Goal: Task Accomplishment & Management: Complete application form

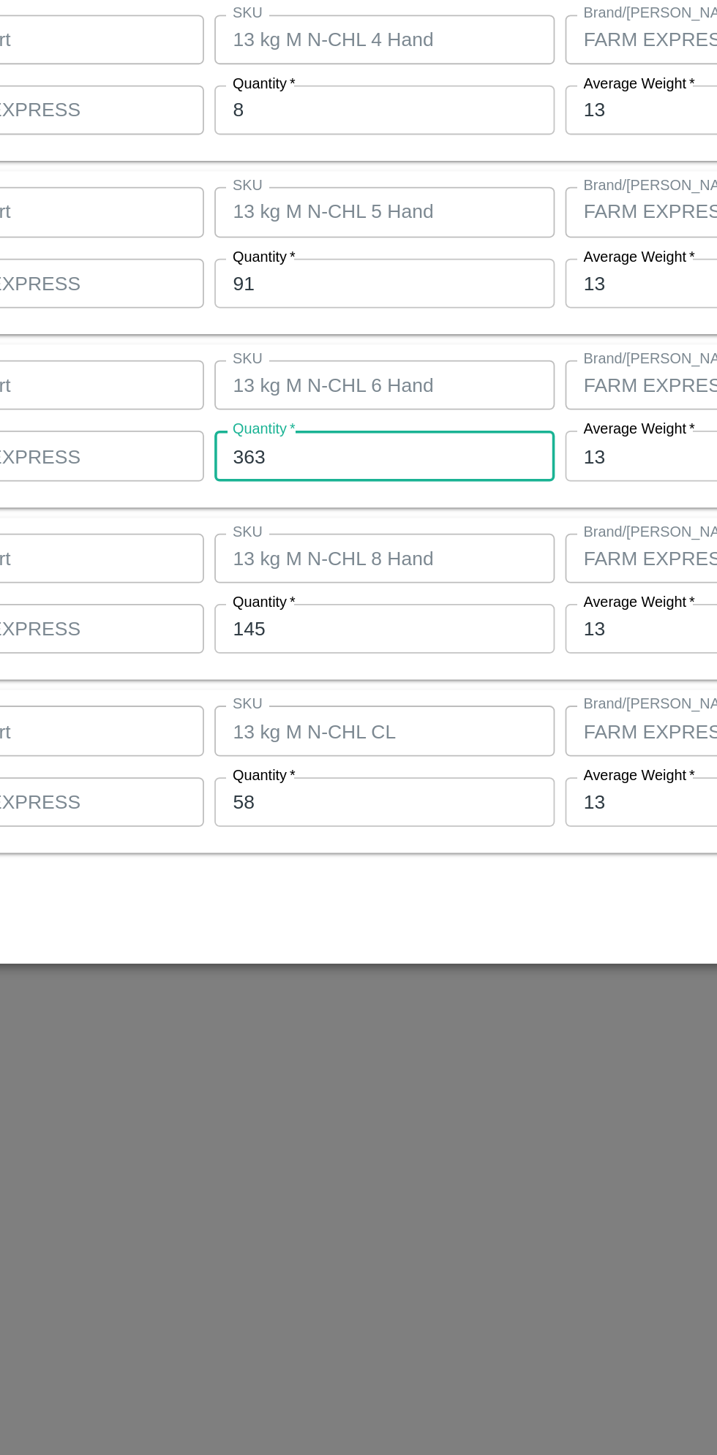
scroll to position [0, 75]
type input "358"
click at [287, 851] on input "145" at bounding box center [331, 852] width 191 height 28
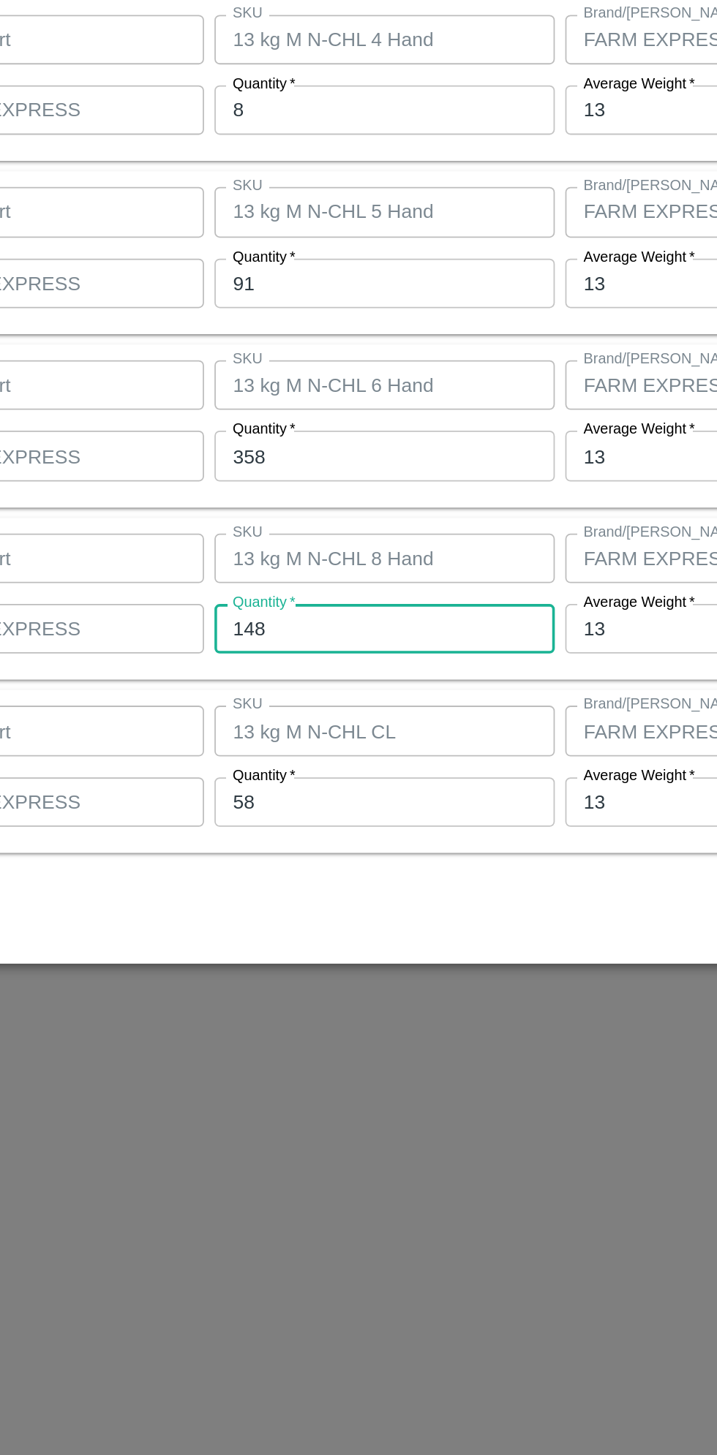
type input "148"
click at [281, 948] on input "58" at bounding box center [331, 949] width 191 height 28
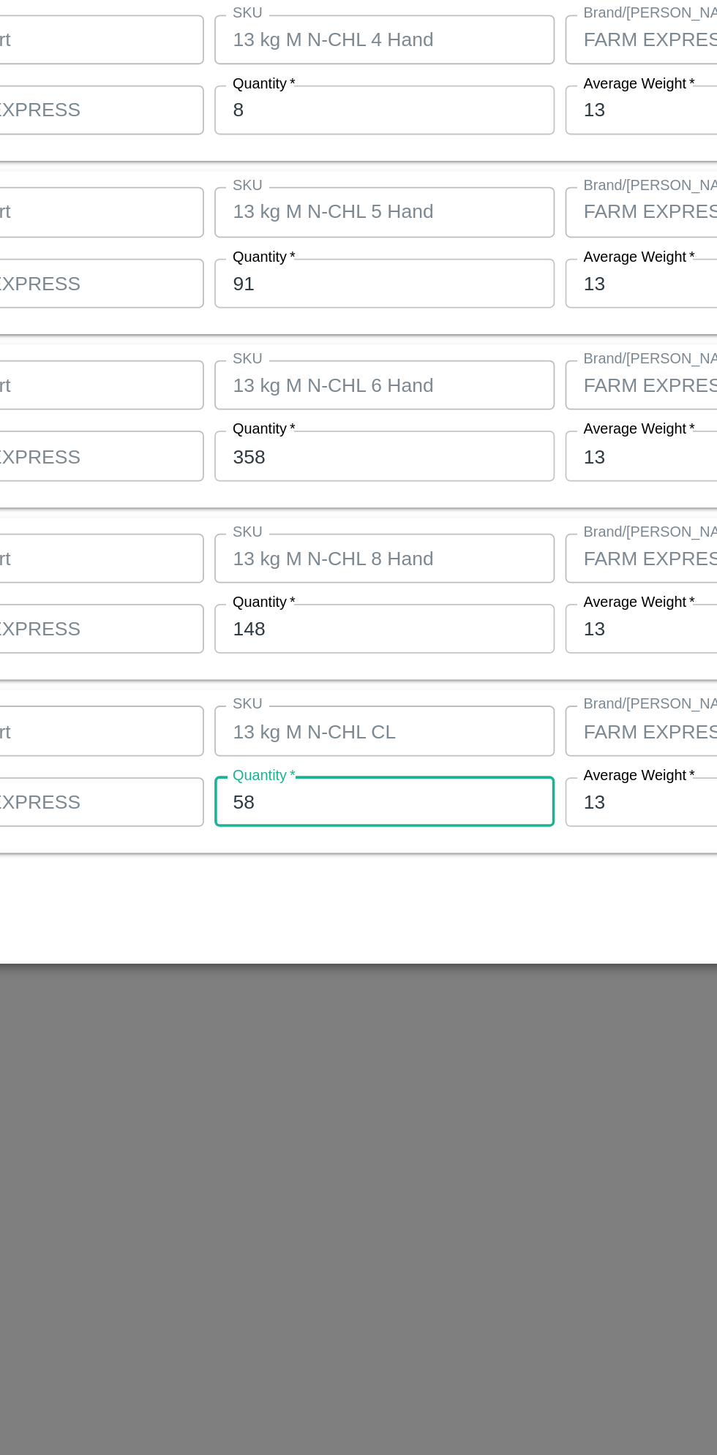
type input "5"
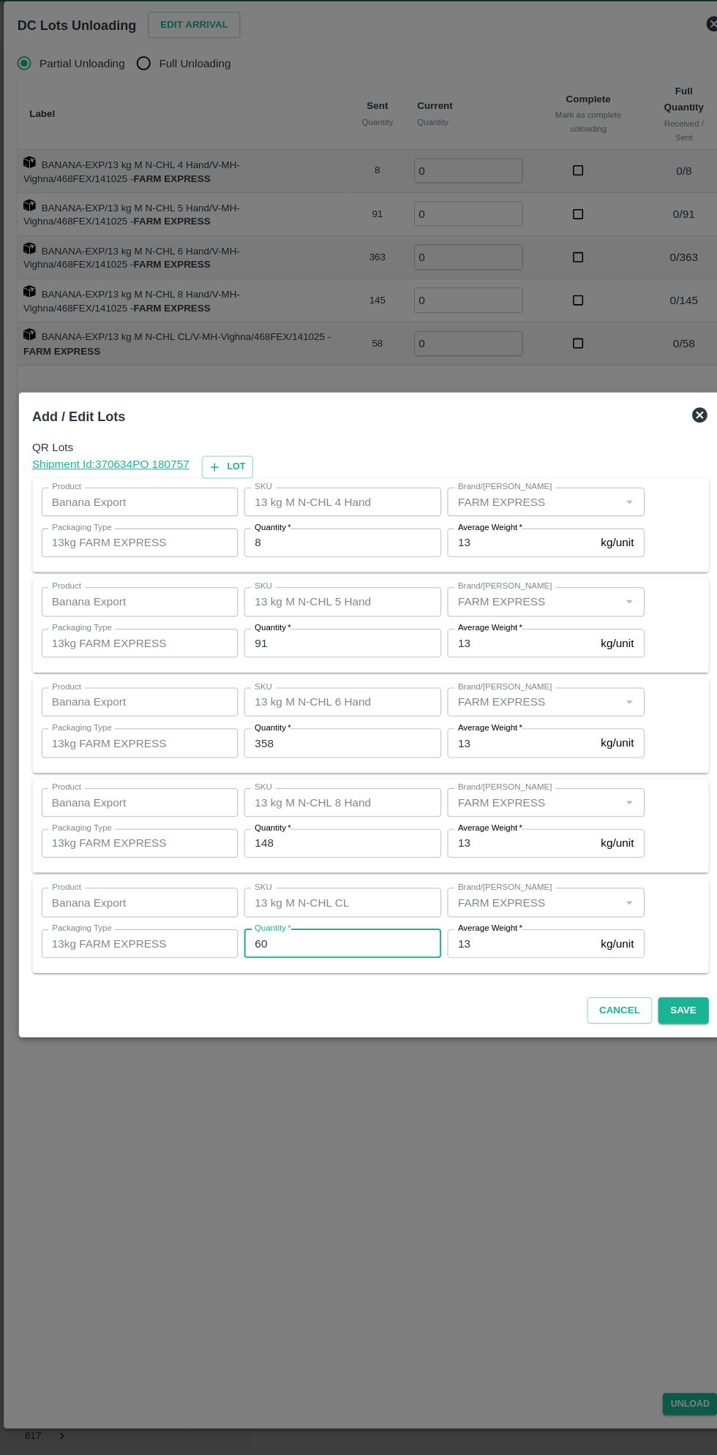
scroll to position [0, 0]
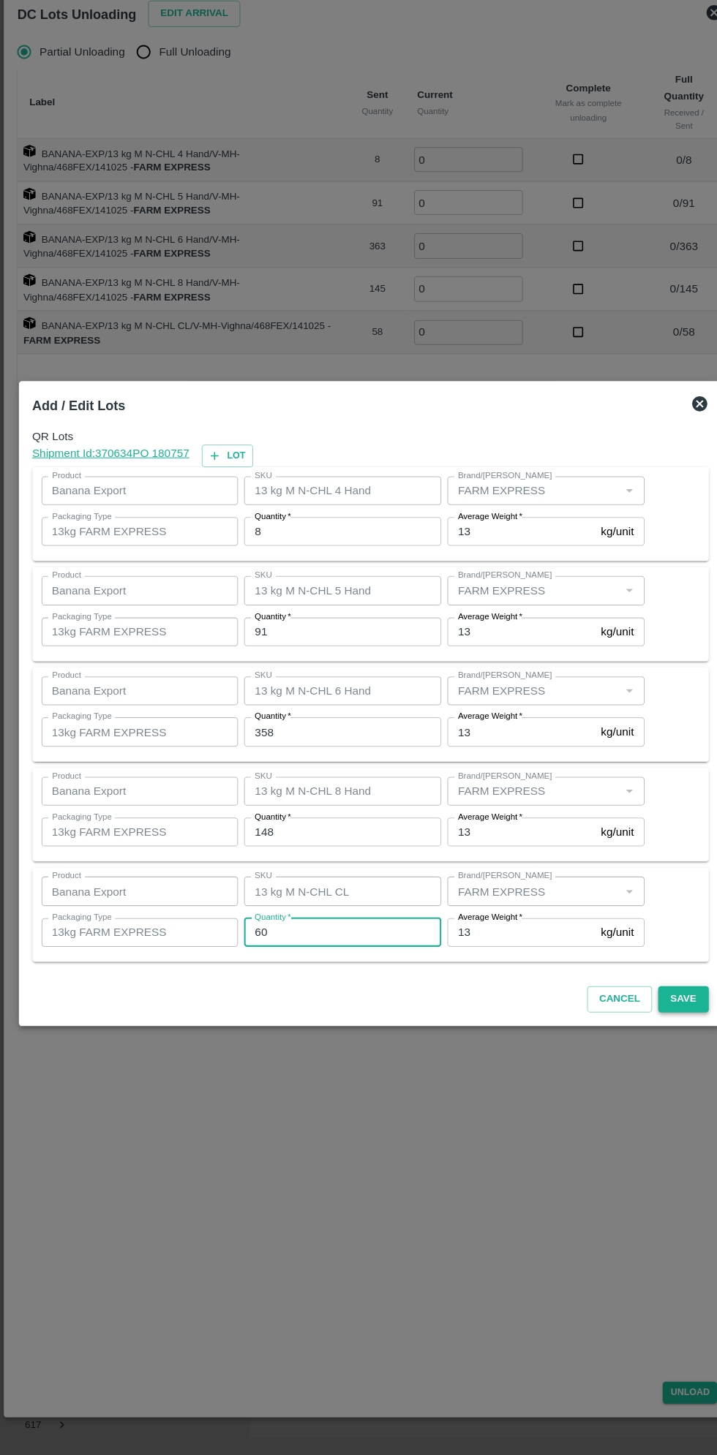
type input "60"
click at [659, 1021] on button "Save" at bounding box center [661, 1014] width 48 height 26
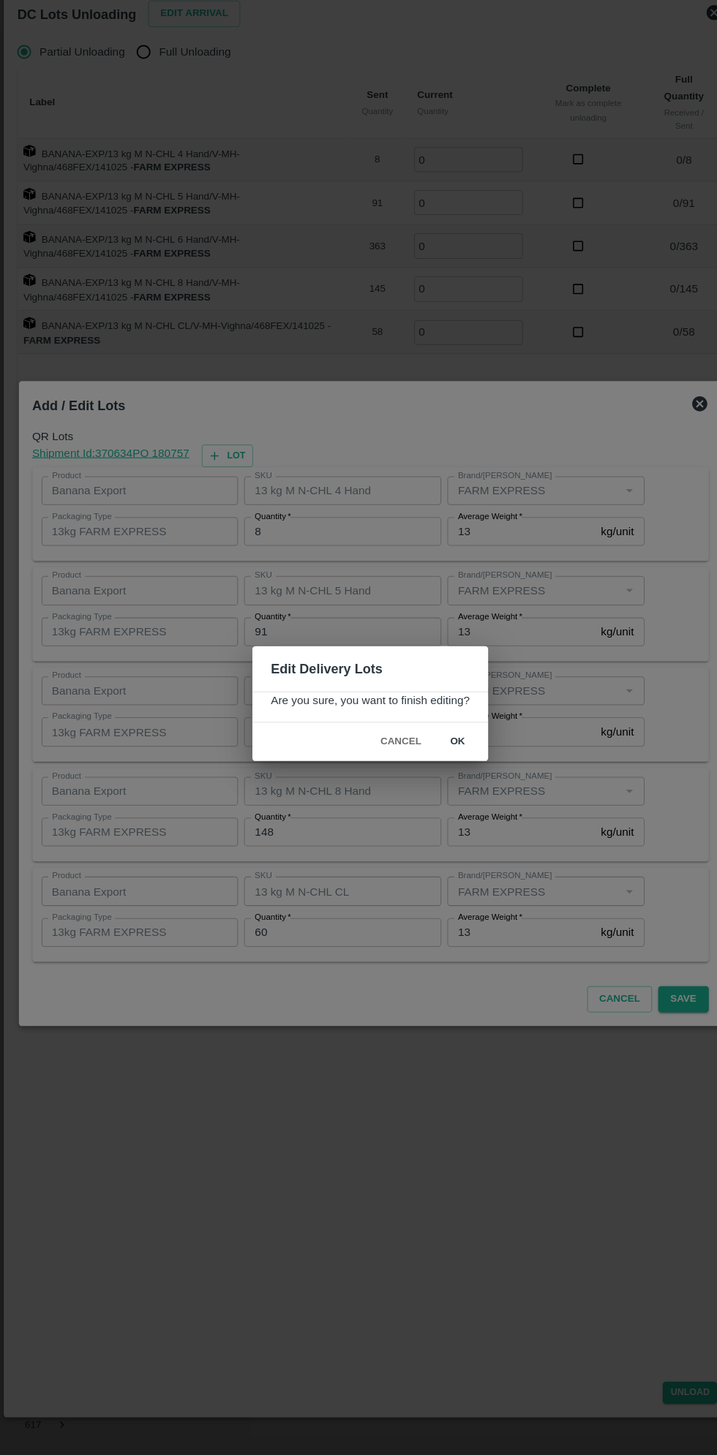
click at [445, 771] on button "ok" at bounding box center [443, 765] width 47 height 26
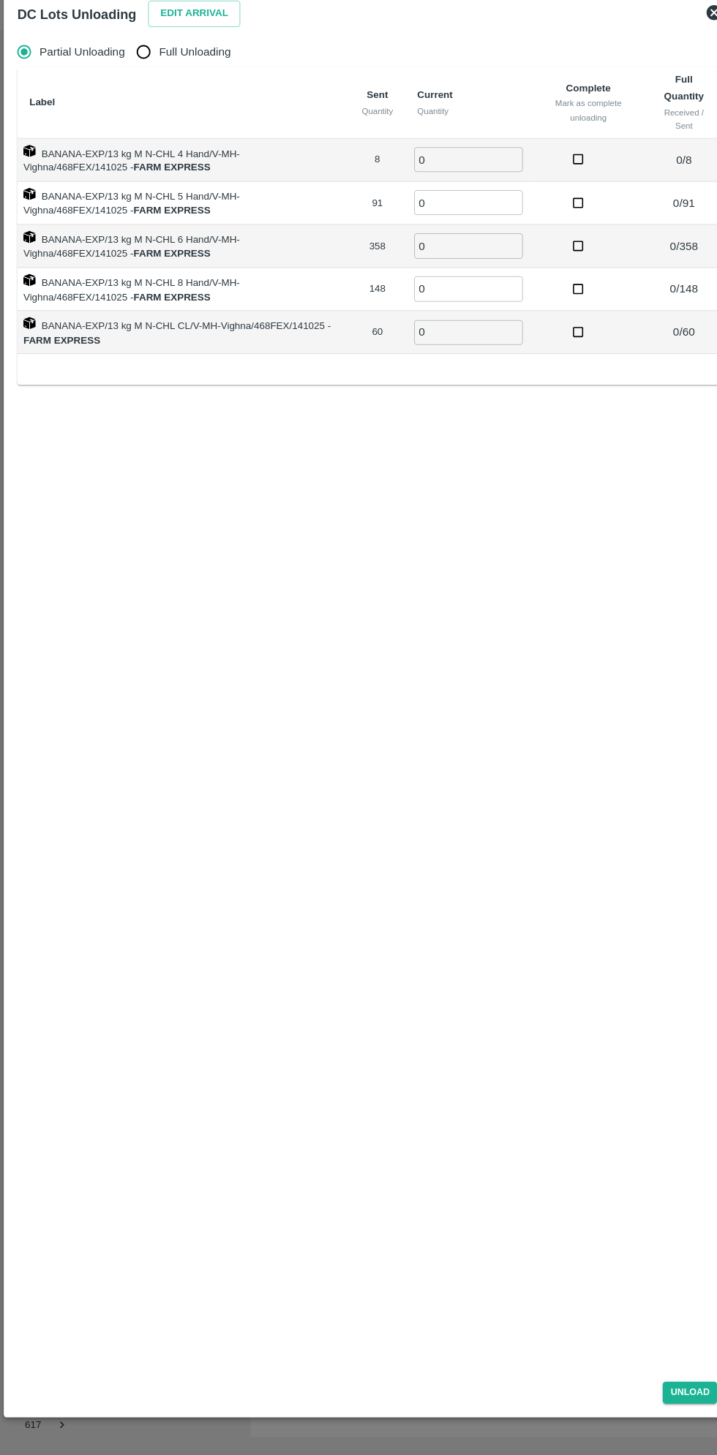
click at [151, 96] on input "Full Unloading" at bounding box center [138, 96] width 29 height 29
radio input "true"
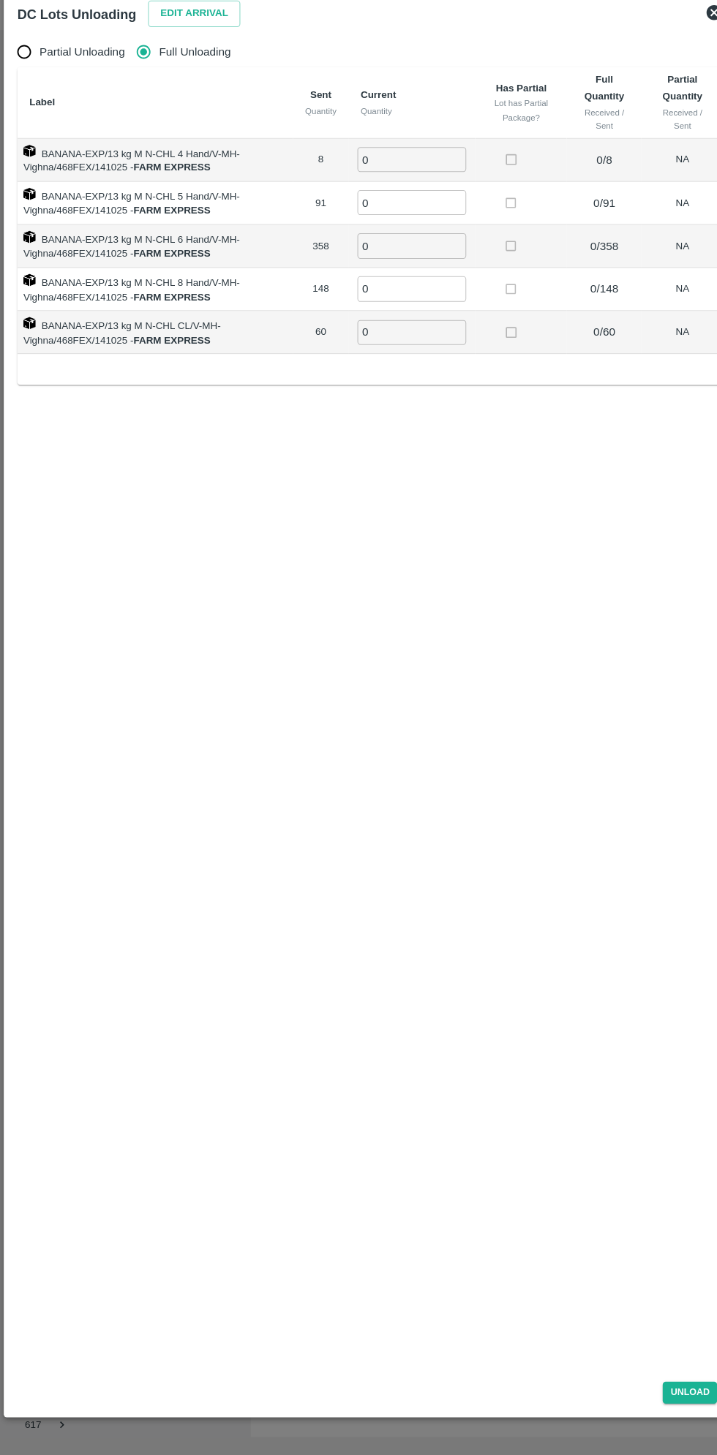
click at [388, 200] on input "0" at bounding box center [398, 201] width 105 height 24
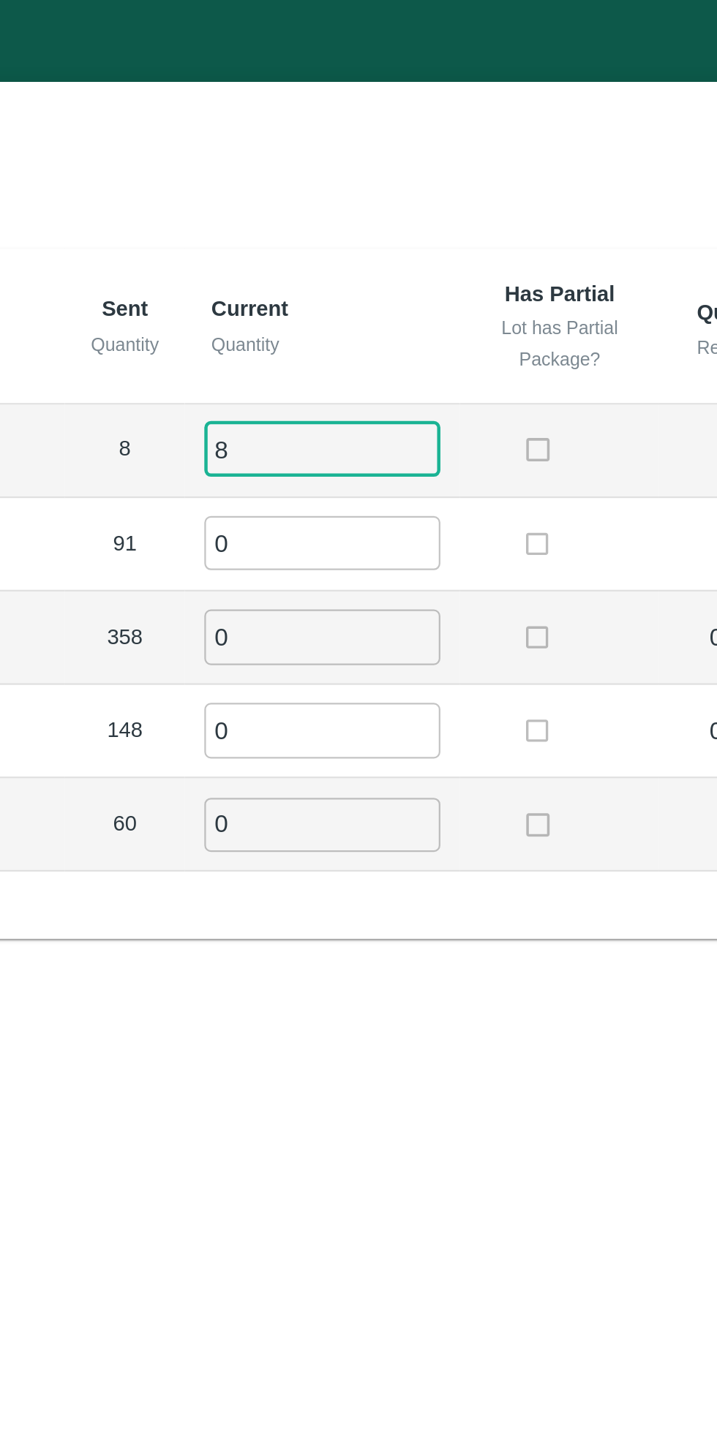
type input "8"
click at [408, 245] on input "0" at bounding box center [398, 242] width 105 height 24
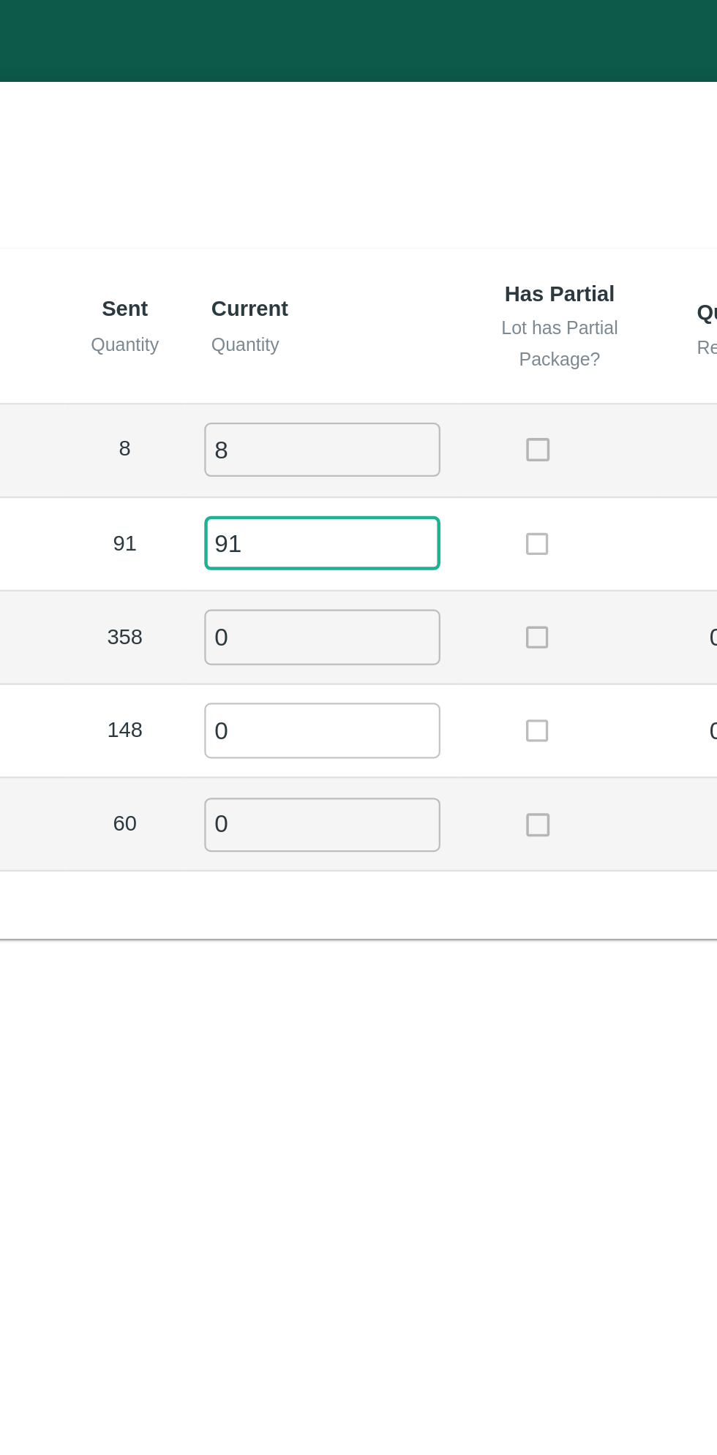
type input "91"
click at [404, 284] on input "0" at bounding box center [398, 284] width 105 height 24
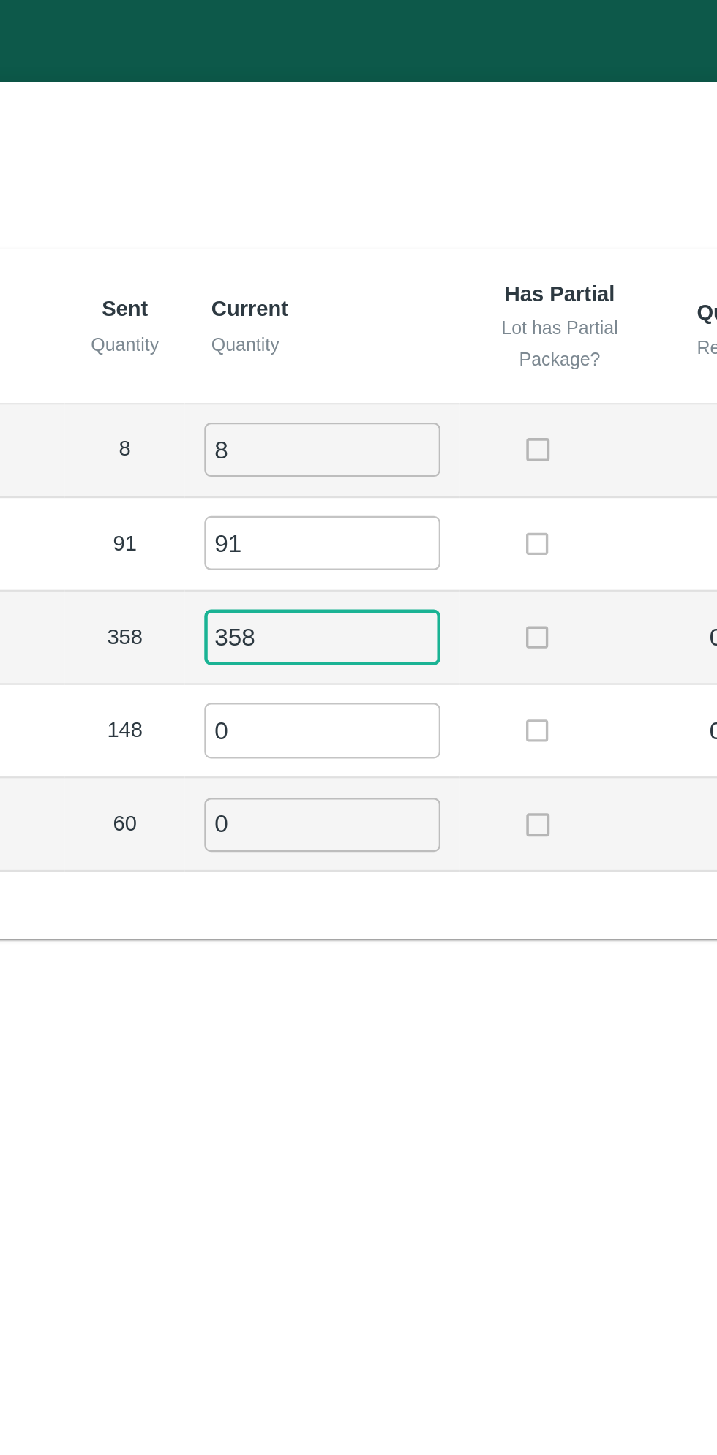
type input "358"
click at [404, 325] on input "0" at bounding box center [398, 326] width 105 height 24
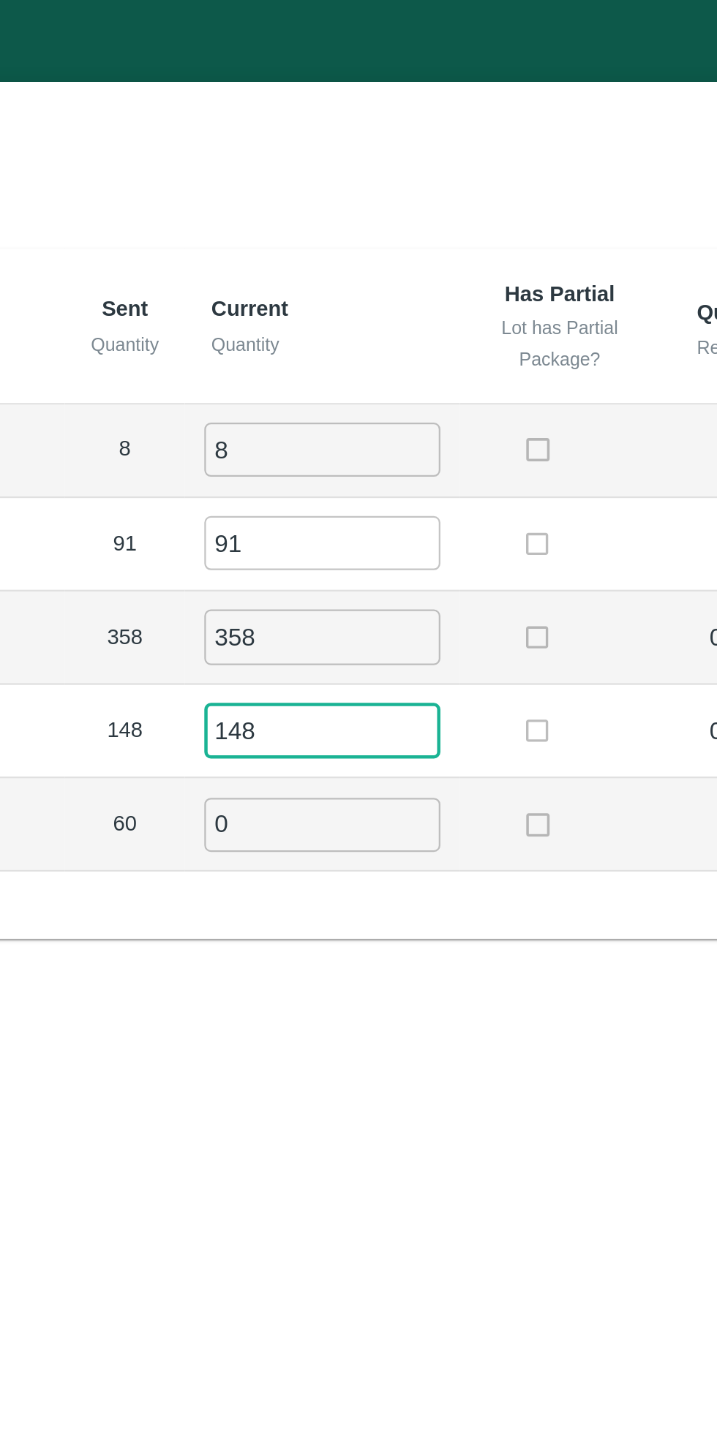
type input "148"
click at [398, 362] on input "0" at bounding box center [398, 368] width 105 height 24
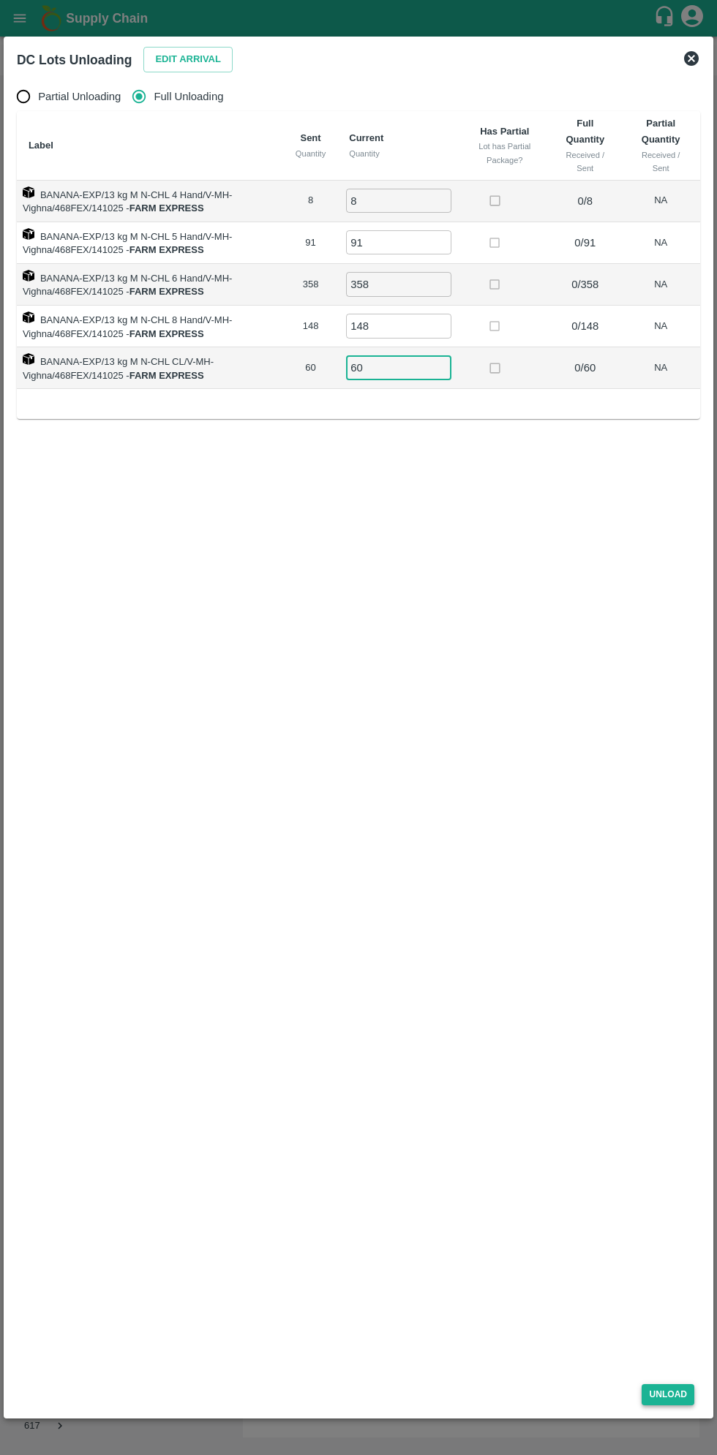
type input "60"
click at [684, 1391] on button "Unload" at bounding box center [667, 1394] width 53 height 21
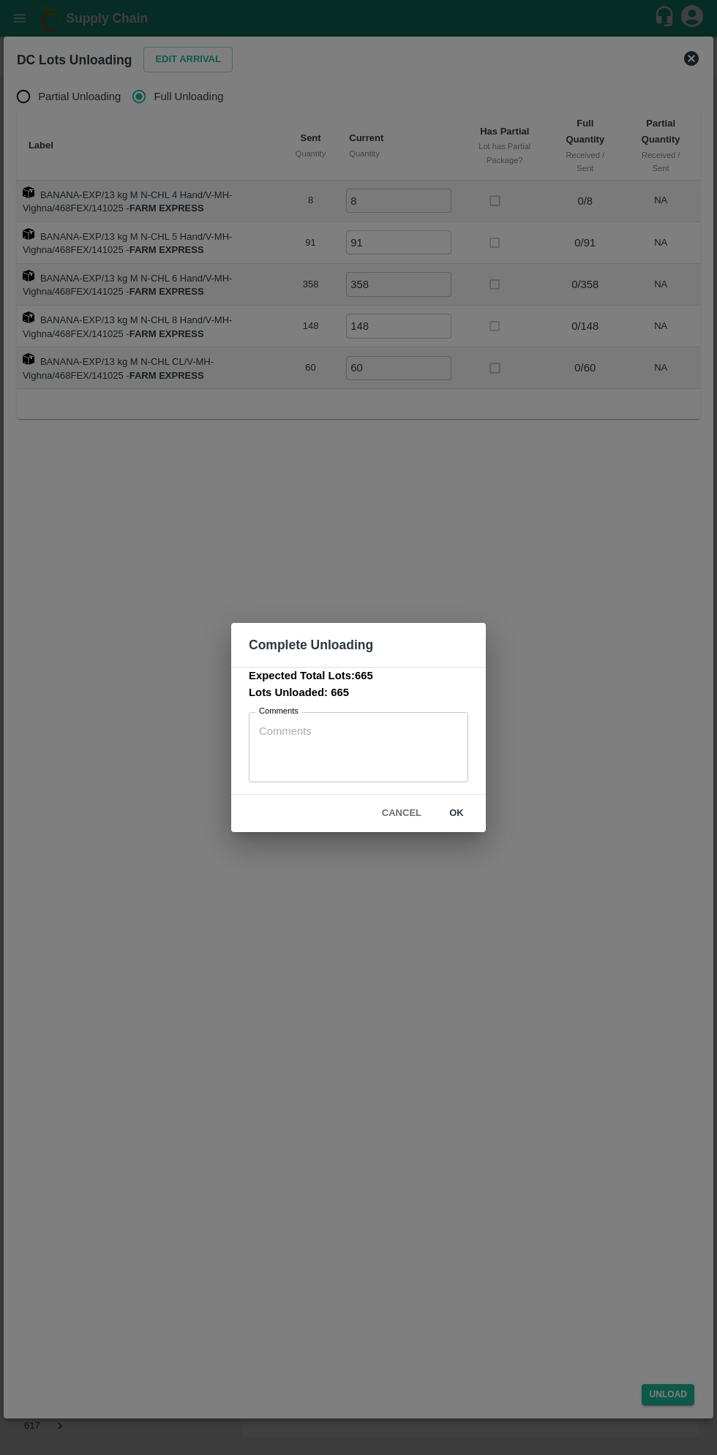
click at [456, 813] on button "ok" at bounding box center [456, 814] width 47 height 26
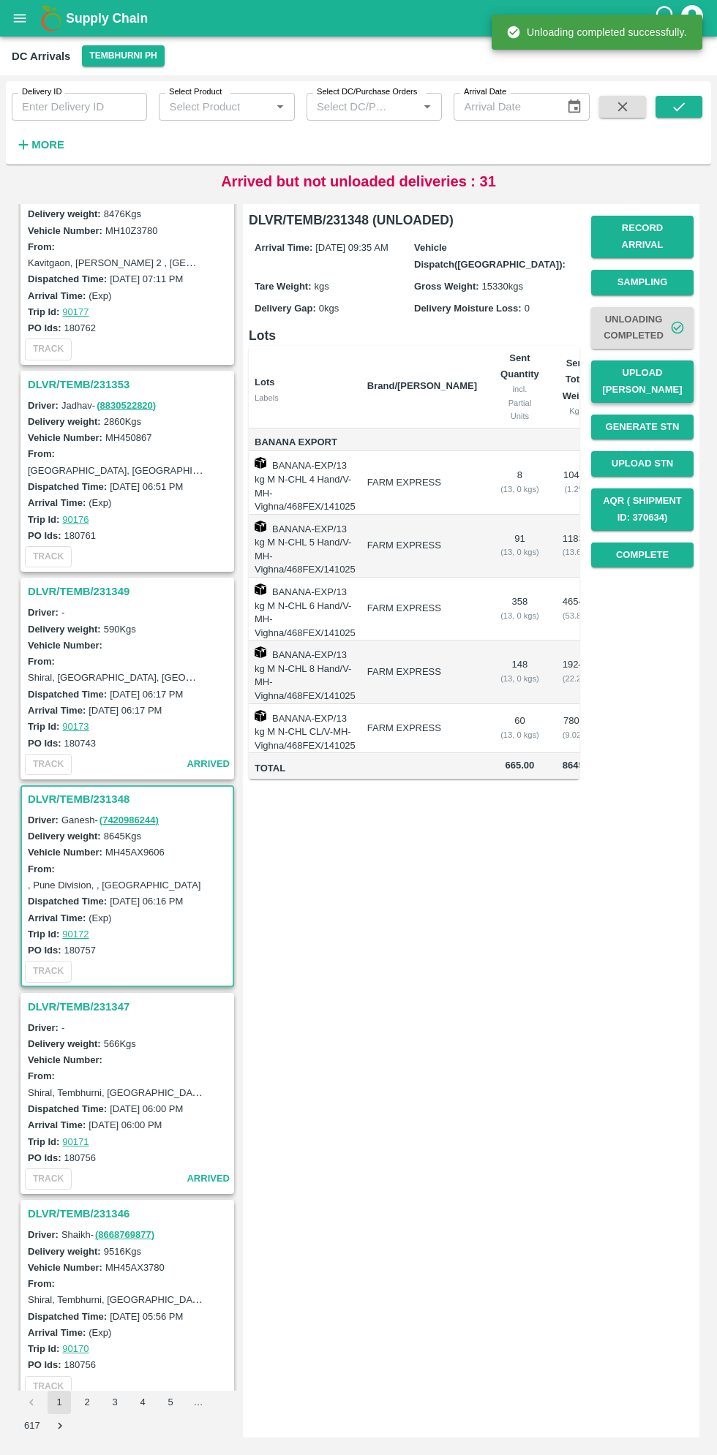
click at [661, 373] on button "Upload [PERSON_NAME]" at bounding box center [642, 381] width 102 height 42
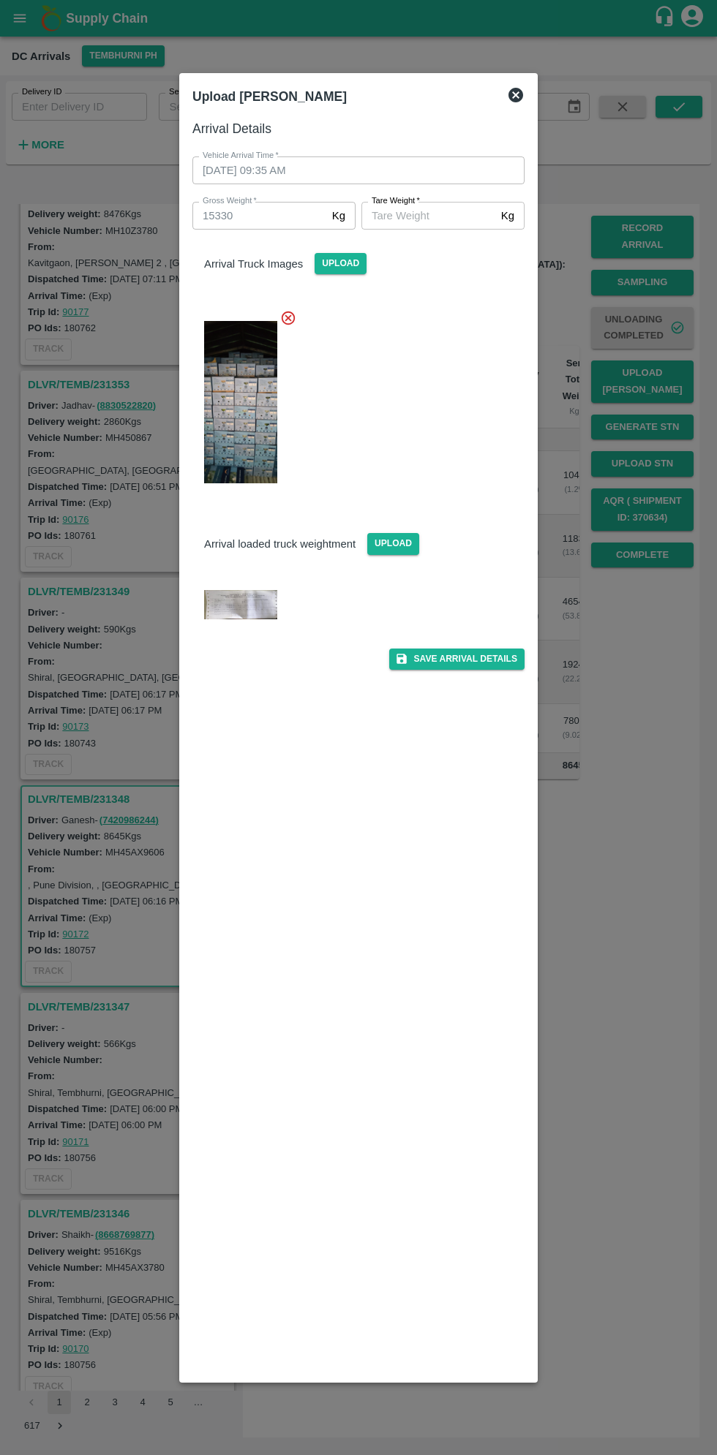
click at [239, 618] on img at bounding box center [240, 604] width 73 height 29
click at [428, 215] on input "[PERSON_NAME]   *" at bounding box center [428, 216] width 134 height 28
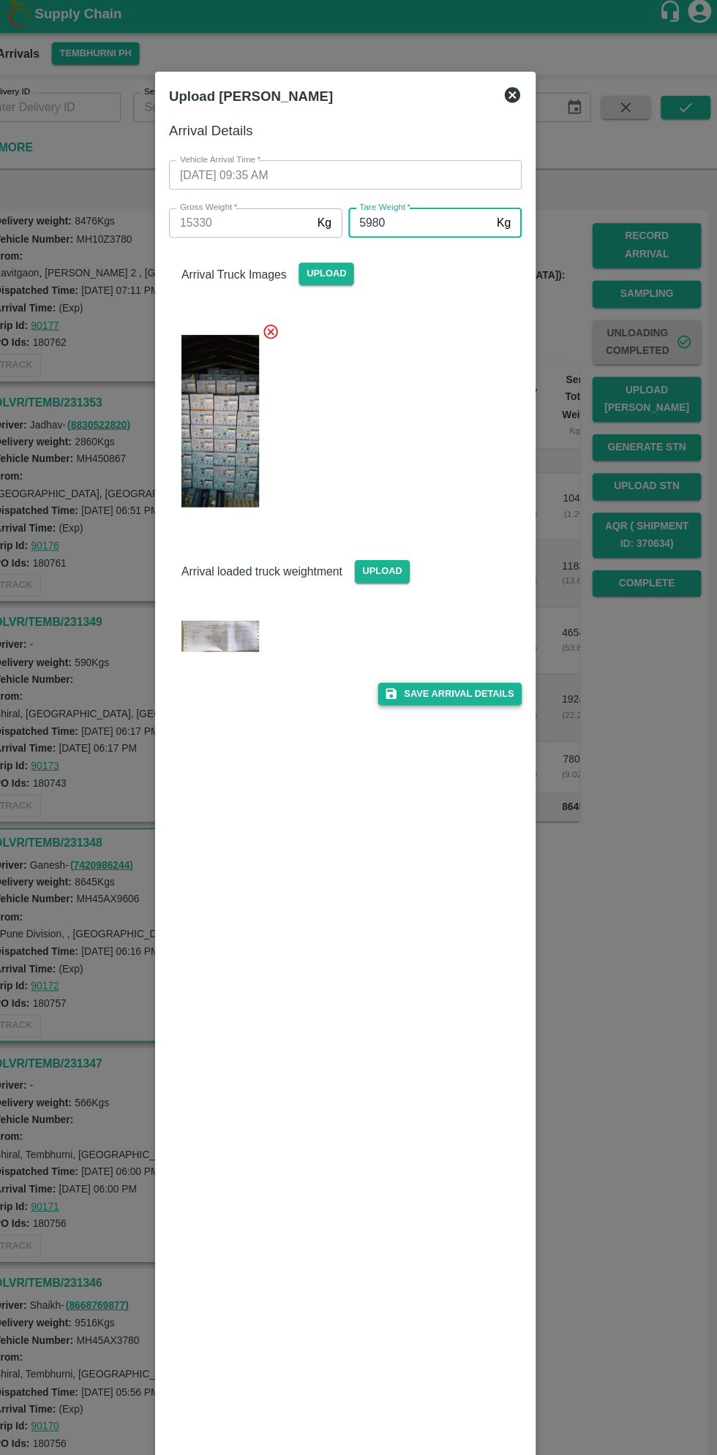
type input "5980"
click at [475, 666] on button "Save Arrival Details" at bounding box center [456, 659] width 135 height 21
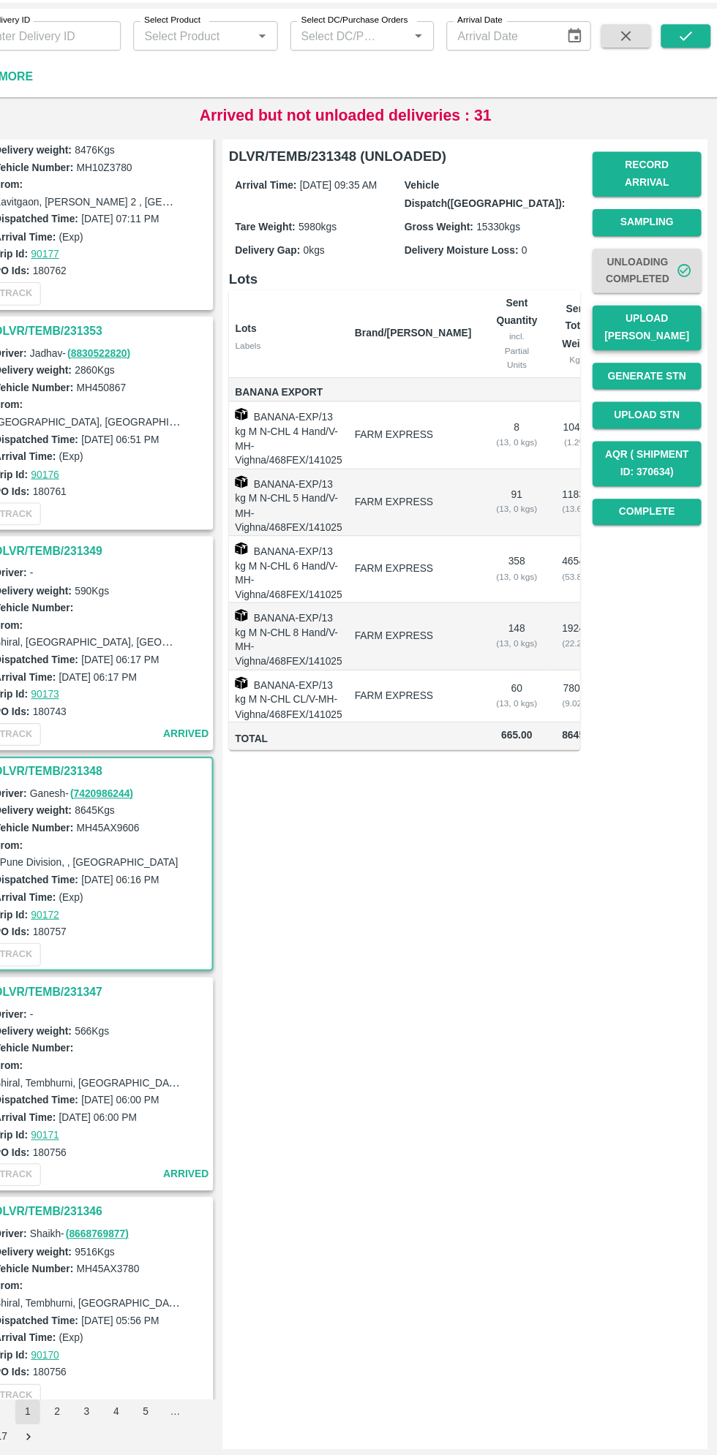
click at [669, 374] on button "Upload [PERSON_NAME]" at bounding box center [642, 381] width 102 height 42
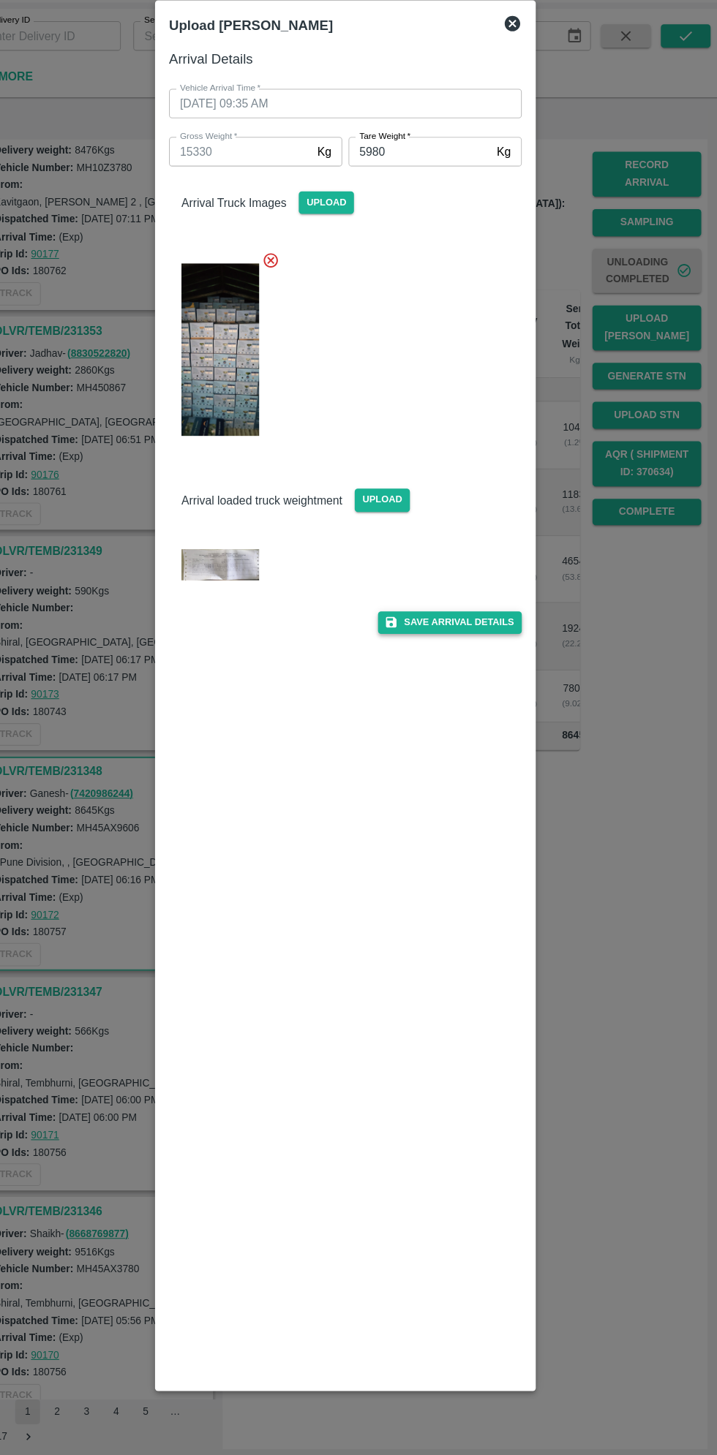
click at [465, 662] on button "Save Arrival Details" at bounding box center [456, 659] width 135 height 21
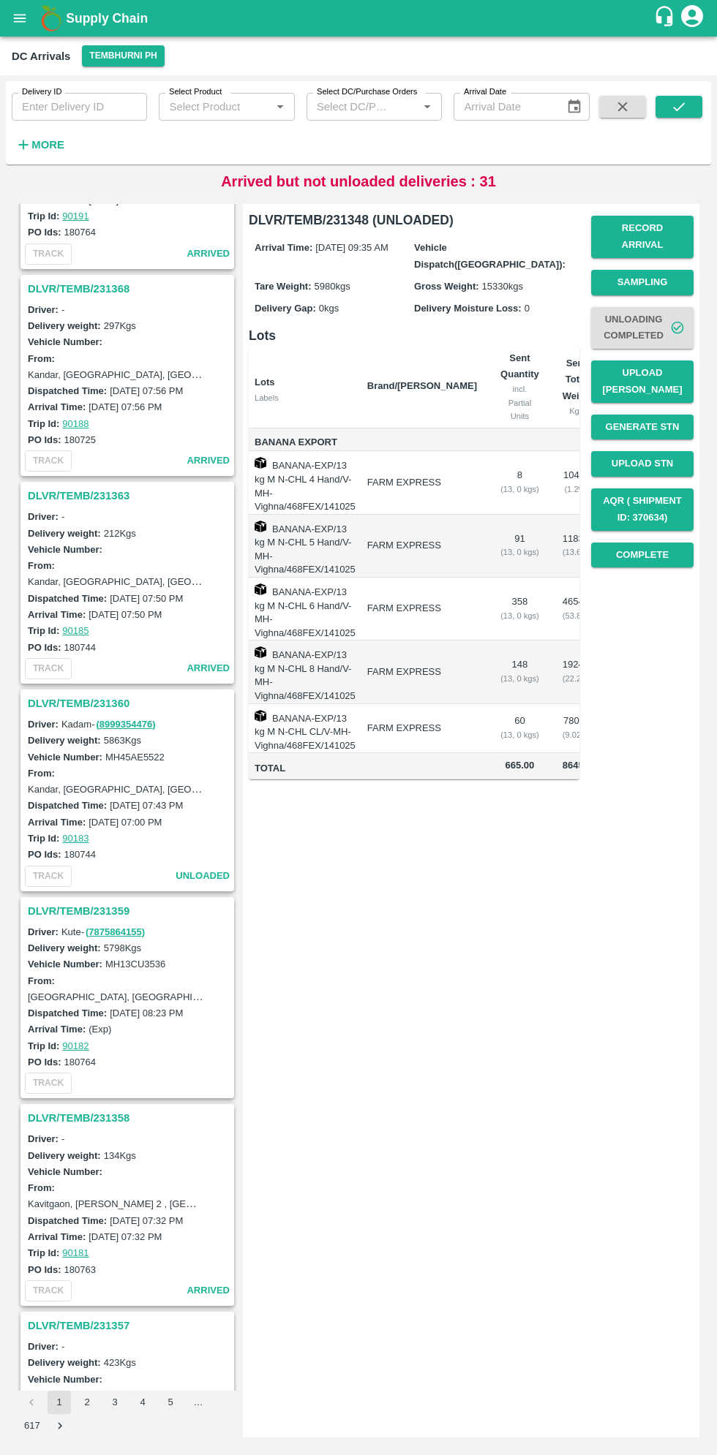
scroll to position [2218, 0]
